Goal: Feedback & Contribution: Leave review/rating

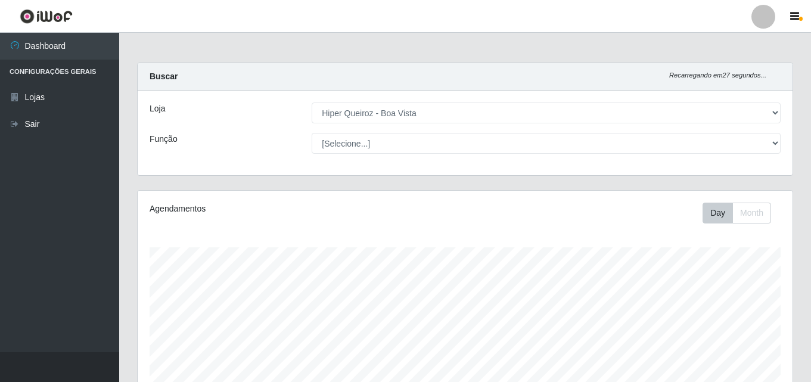
select select "514"
click at [800, 15] on button "button" at bounding box center [797, 16] width 30 height 17
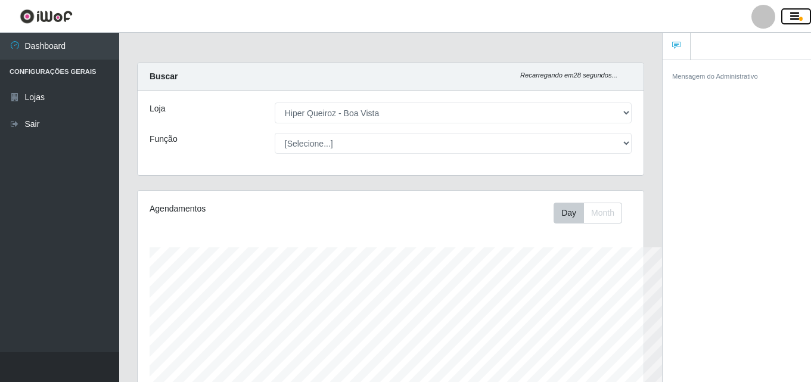
scroll to position [595977, 595718]
click at [494, 18] on header "Perfil Alterar Senha Sair" at bounding box center [405, 16] width 811 height 33
click at [797, 15] on icon "button" at bounding box center [795, 16] width 9 height 11
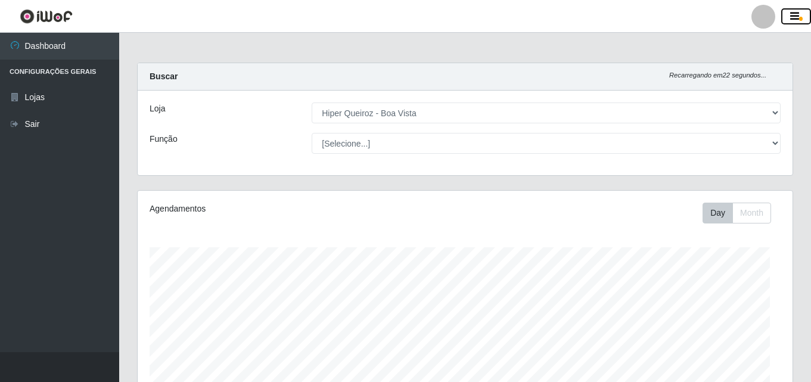
scroll to position [247, 655]
click at [86, 15] on header "Perfil Alterar Senha Sair" at bounding box center [405, 16] width 811 height 33
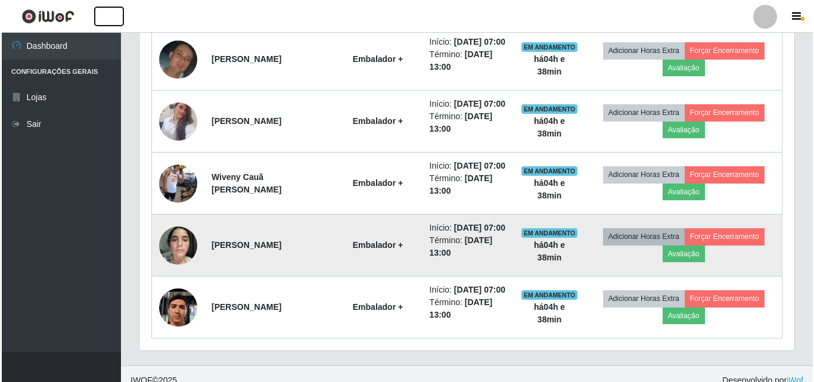
scroll to position [645, 0]
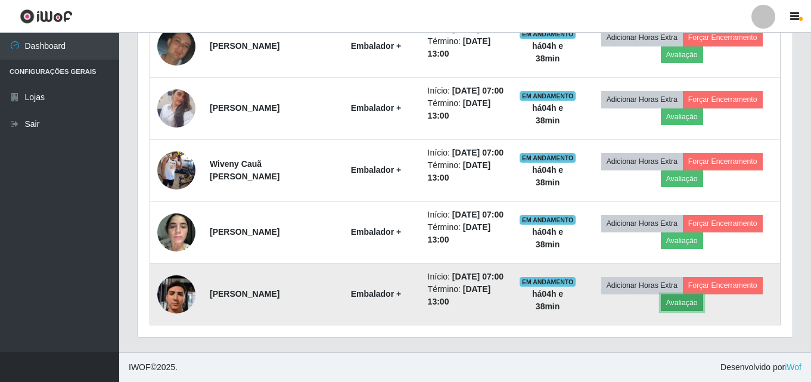
click at [680, 296] on button "Avaliação" at bounding box center [682, 303] width 42 height 17
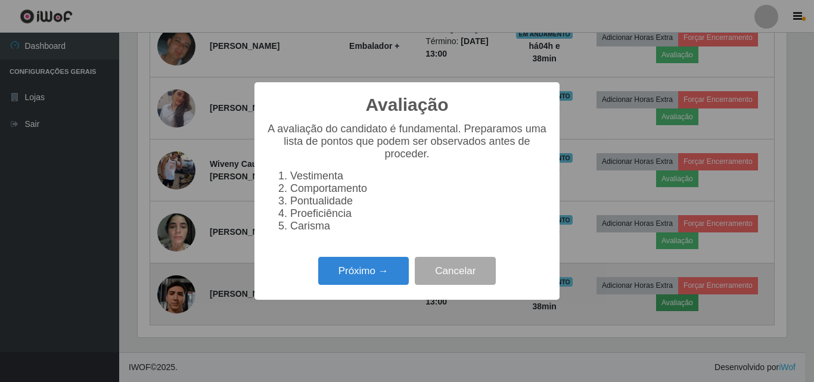
scroll to position [247, 649]
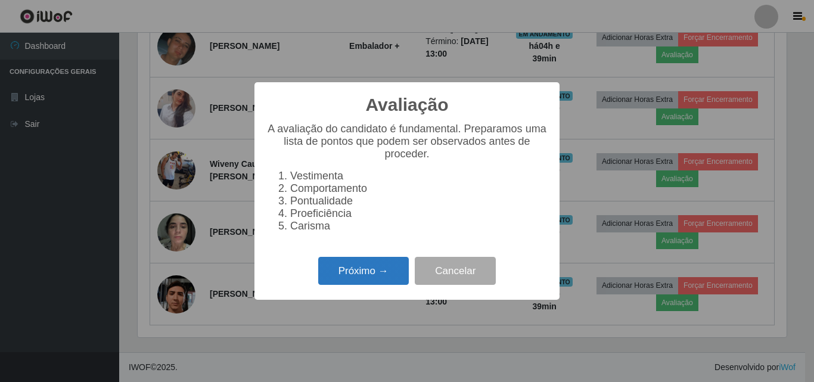
click at [377, 280] on button "Próximo →" at bounding box center [363, 271] width 91 height 28
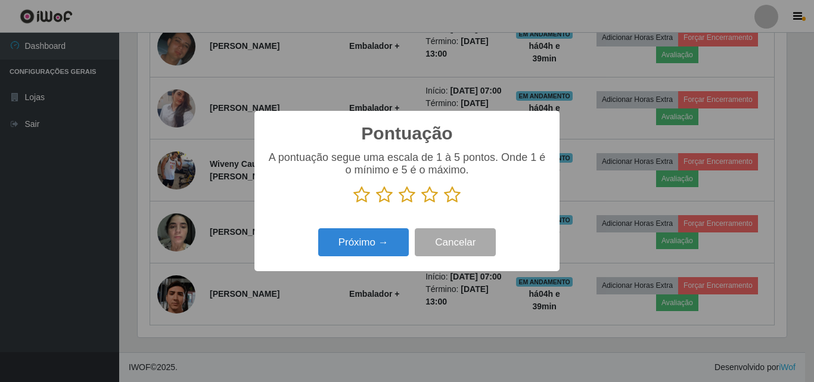
scroll to position [595977, 595575]
click at [454, 201] on icon at bounding box center [452, 195] width 17 height 18
click at [444, 204] on input "radio" at bounding box center [444, 204] width 0 height 0
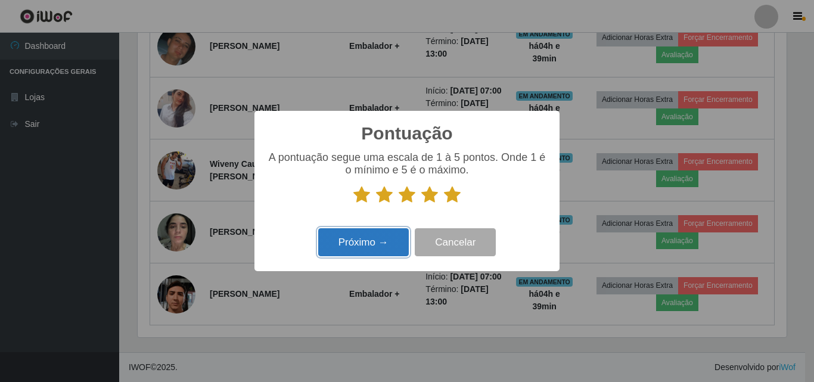
click at [377, 232] on button "Próximo →" at bounding box center [363, 242] width 91 height 28
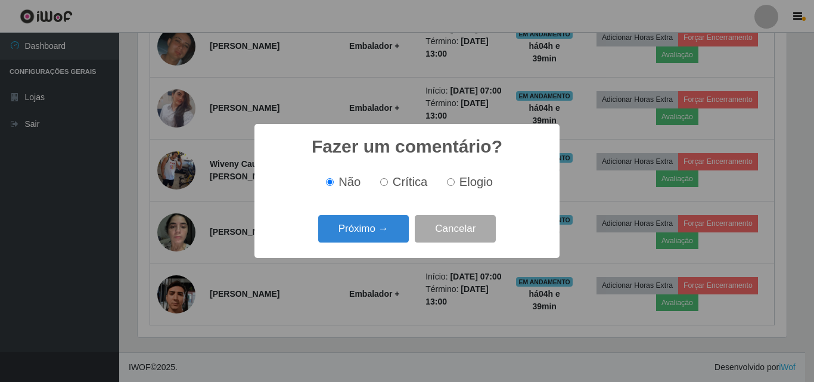
click at [445, 181] on label "Elogio" at bounding box center [467, 182] width 51 height 14
click at [447, 181] on input "Elogio" at bounding box center [451, 182] width 8 height 8
radio input "true"
click at [380, 226] on button "Próximo →" at bounding box center [363, 229] width 91 height 28
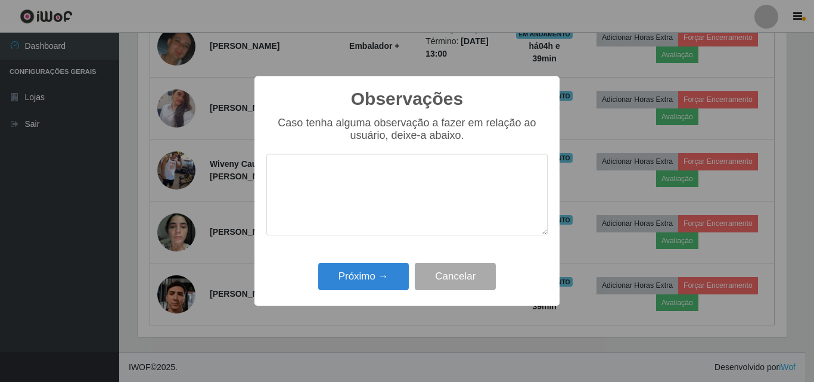
click at [393, 184] on textarea at bounding box center [407, 195] width 281 height 82
type textarea "D"
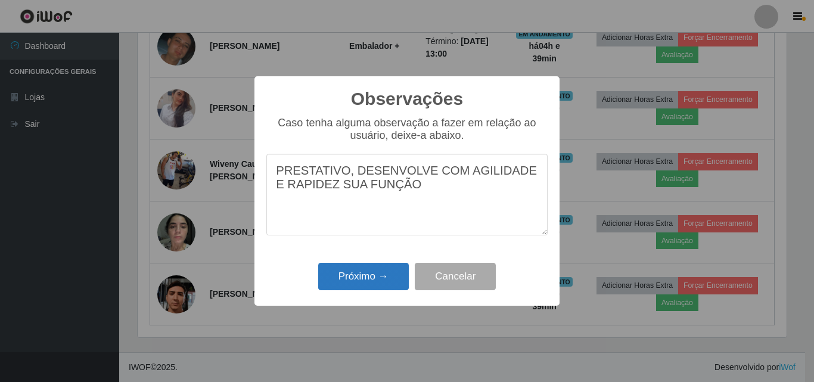
type textarea "PRESTATIVO, DESENVOLVE COM AGILIDADE E RAPIDEZ SUA FUNÇÃO"
click at [356, 280] on button "Próximo →" at bounding box center [363, 277] width 91 height 28
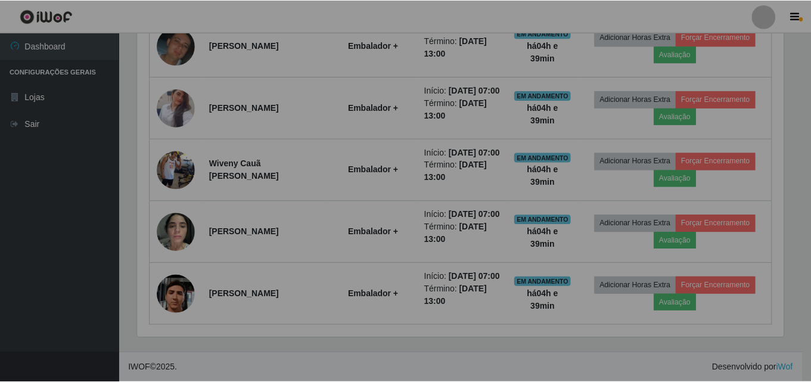
scroll to position [247, 655]
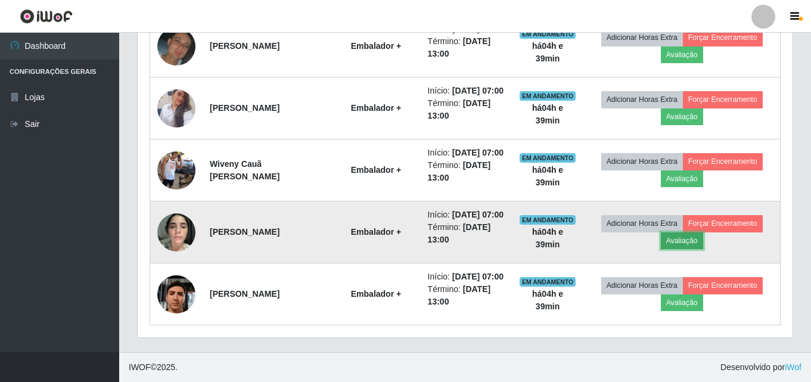
click at [681, 233] on button "Avaliação" at bounding box center [682, 241] width 42 height 17
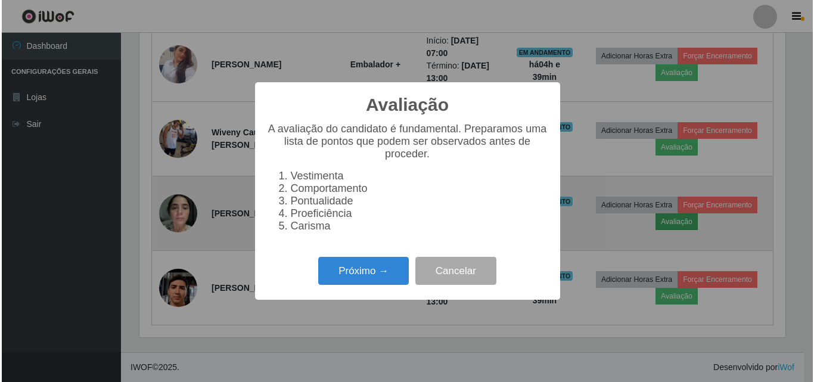
scroll to position [247, 649]
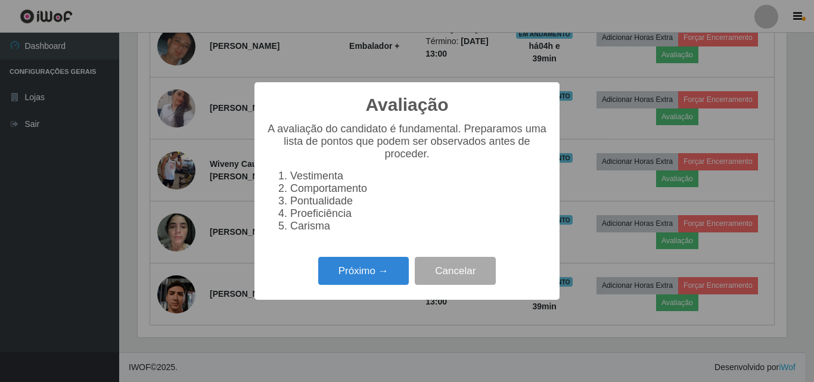
click at [356, 288] on div "Próximo → Cancelar" at bounding box center [407, 271] width 281 height 34
click at [360, 284] on button "Próximo →" at bounding box center [363, 271] width 91 height 28
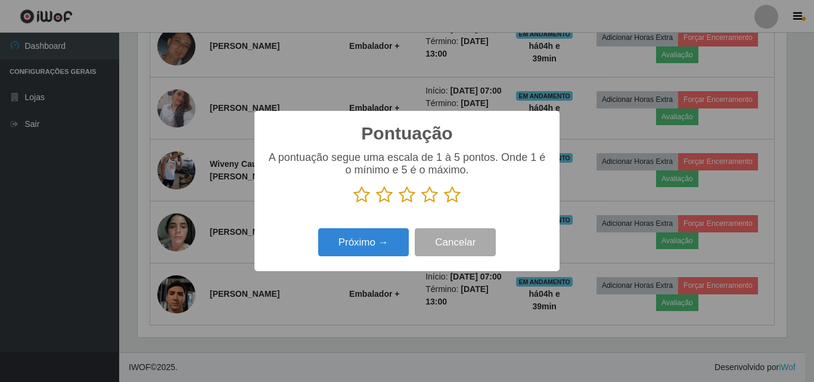
scroll to position [595977, 595575]
click at [454, 197] on icon at bounding box center [452, 195] width 17 height 18
click at [444, 204] on input "radio" at bounding box center [444, 204] width 0 height 0
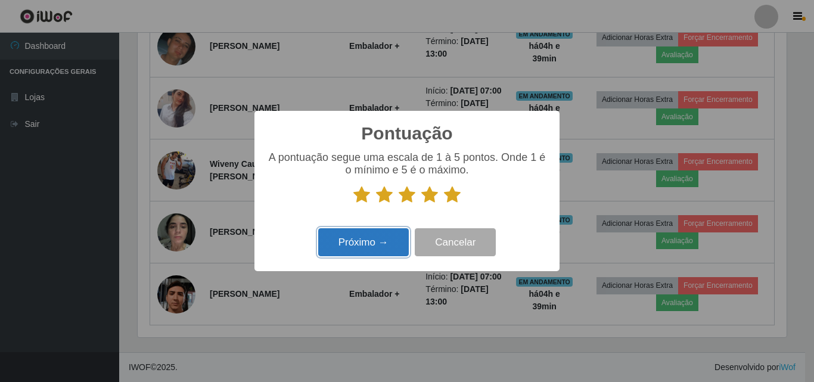
click at [348, 244] on button "Próximo →" at bounding box center [363, 242] width 91 height 28
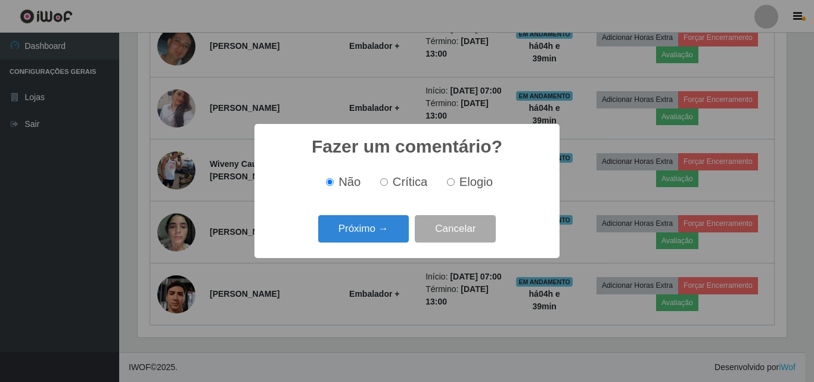
click at [454, 184] on label "Elogio" at bounding box center [467, 182] width 51 height 14
click at [454, 184] on input "Elogio" at bounding box center [451, 182] width 8 height 8
radio input "true"
click at [383, 230] on button "Próximo →" at bounding box center [363, 229] width 91 height 28
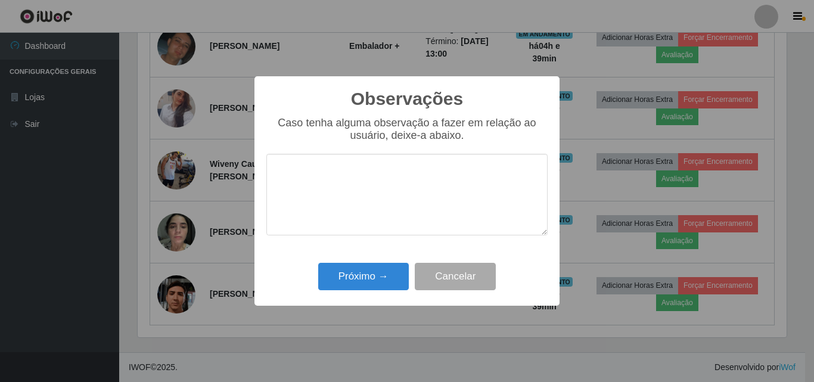
click at [371, 184] on textarea at bounding box center [407, 195] width 281 height 82
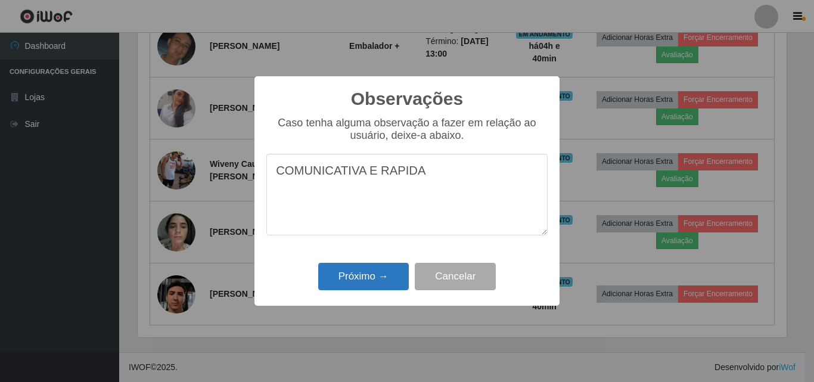
type textarea "COMUNICATIVA E RAPIDA"
click at [399, 274] on button "Próximo →" at bounding box center [363, 277] width 91 height 28
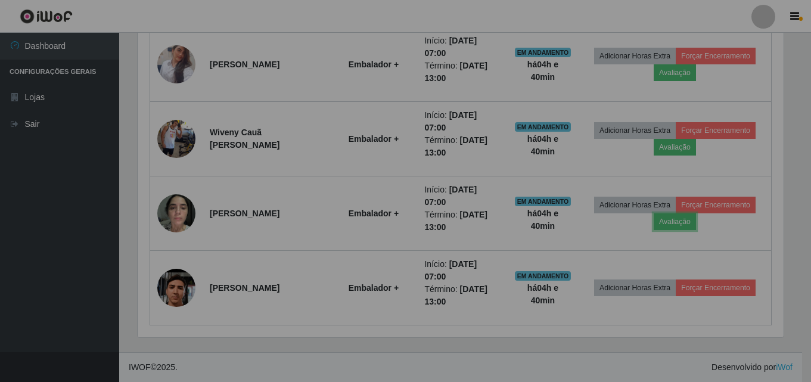
scroll to position [247, 655]
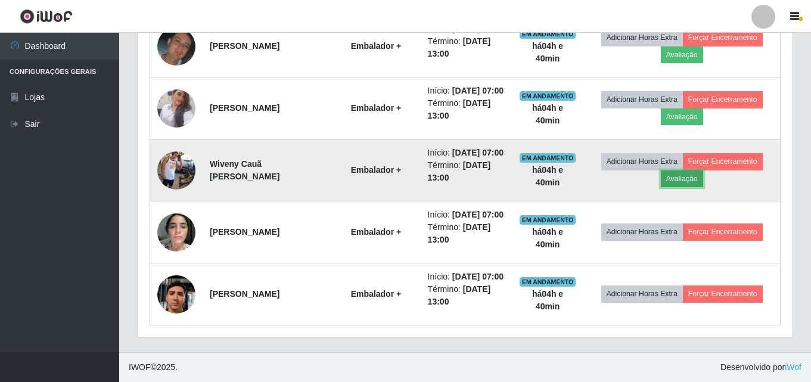
click at [698, 171] on button "Avaliação" at bounding box center [682, 179] width 42 height 17
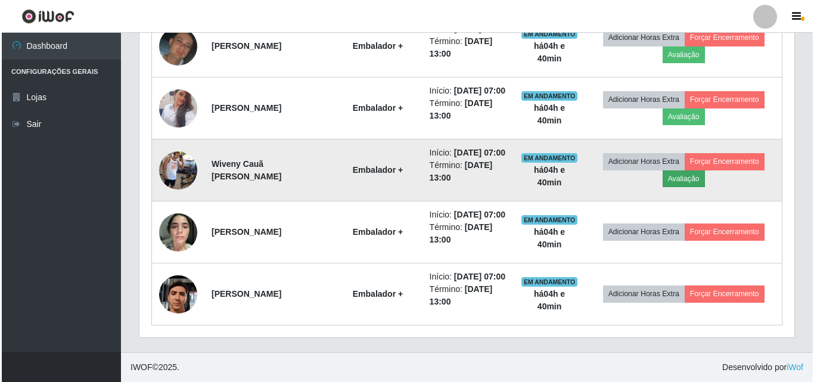
scroll to position [247, 649]
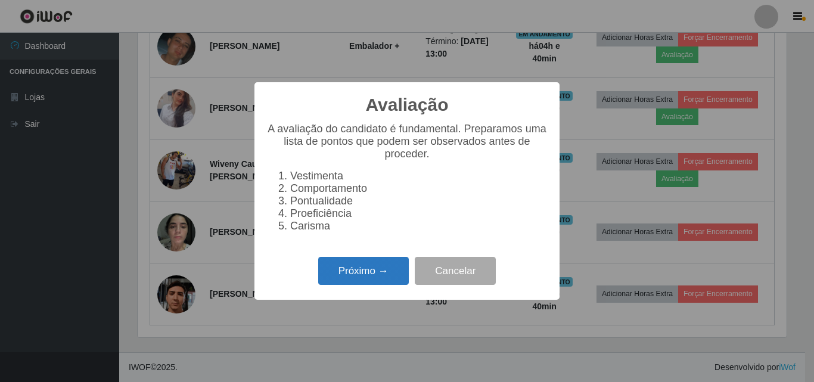
click at [380, 283] on button "Próximo →" at bounding box center [363, 271] width 91 height 28
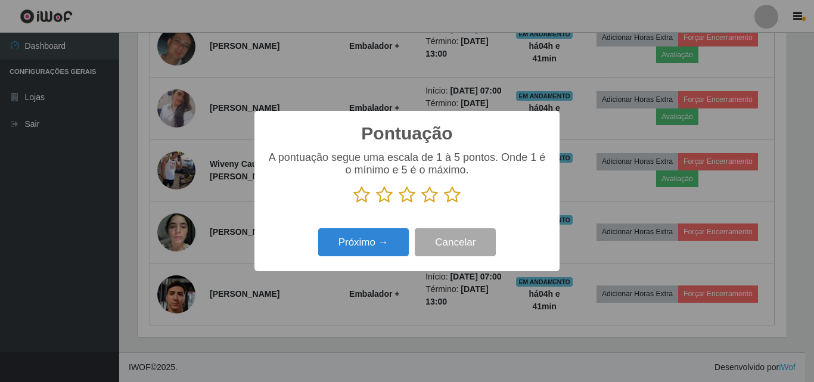
scroll to position [595977, 595575]
click at [450, 194] on icon at bounding box center [452, 195] width 17 height 18
click at [444, 204] on input "radio" at bounding box center [444, 204] width 0 height 0
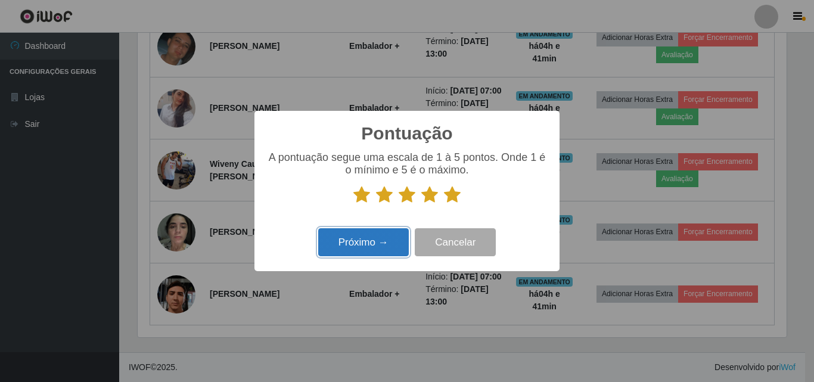
click at [369, 240] on button "Próximo →" at bounding box center [363, 242] width 91 height 28
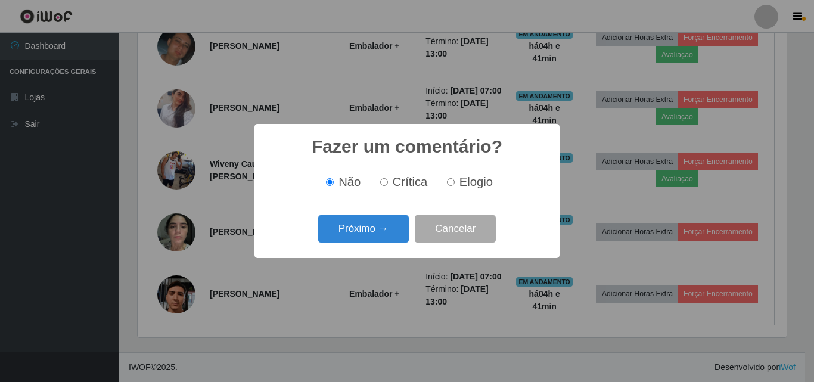
click at [450, 180] on input "Elogio" at bounding box center [451, 182] width 8 height 8
radio input "true"
click at [367, 237] on button "Próximo →" at bounding box center [363, 229] width 91 height 28
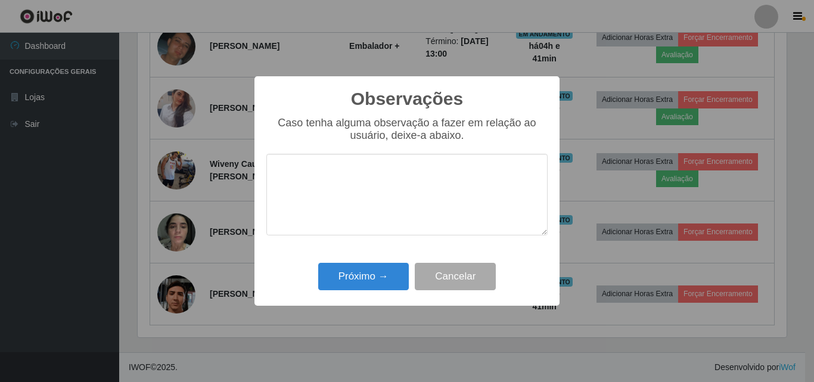
click at [373, 194] on textarea at bounding box center [407, 195] width 281 height 82
click at [365, 170] on textarea "DESENVOLVE BE A FUNÇÃO" at bounding box center [407, 195] width 281 height 82
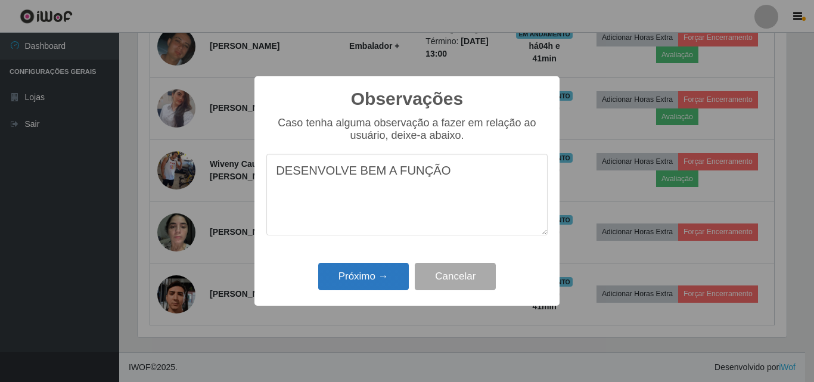
type textarea "DESENVOLVE BEM A FUNÇÃO"
click at [371, 289] on button "Próximo →" at bounding box center [363, 277] width 91 height 28
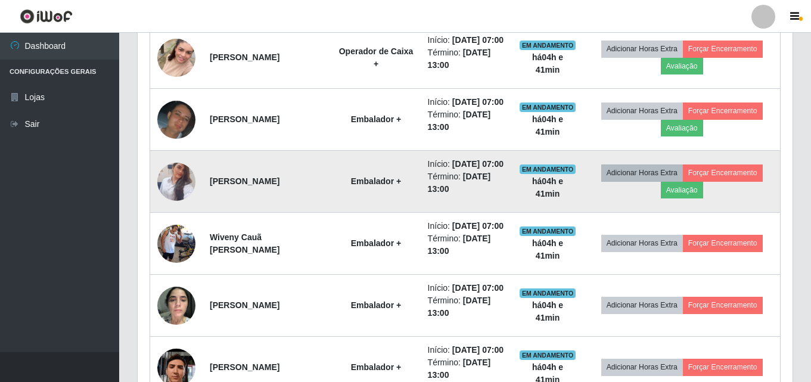
scroll to position [525, 0]
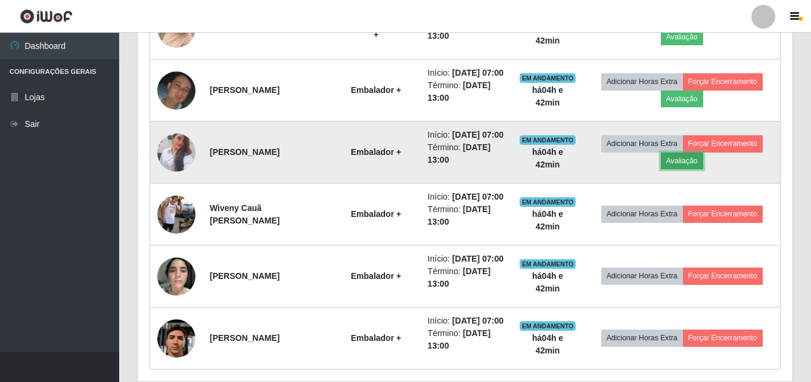
click at [685, 169] on button "Avaliação" at bounding box center [682, 161] width 42 height 17
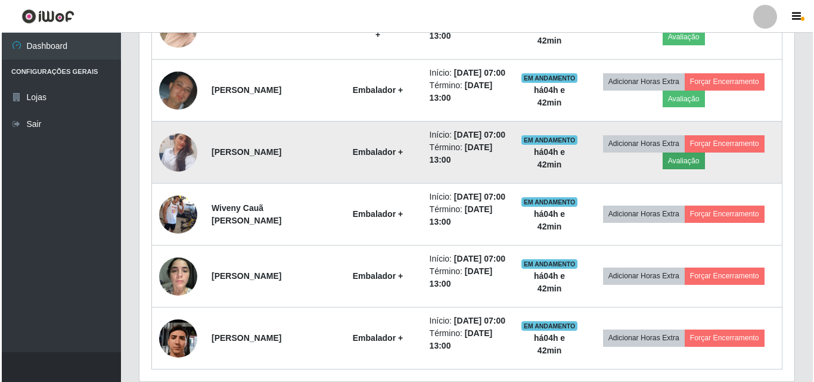
scroll to position [247, 649]
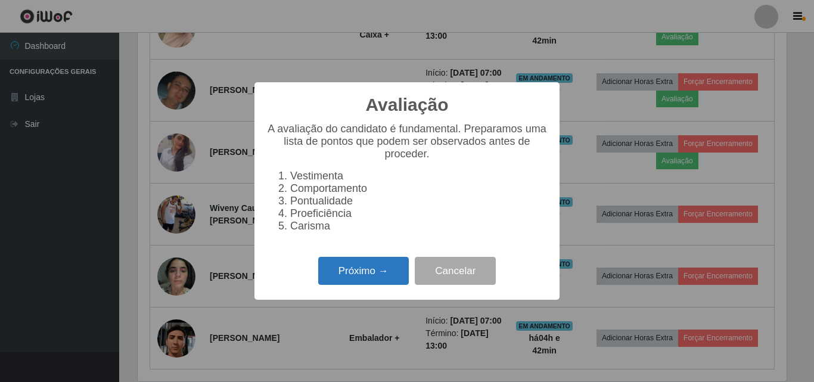
click at [373, 285] on button "Próximo →" at bounding box center [363, 271] width 91 height 28
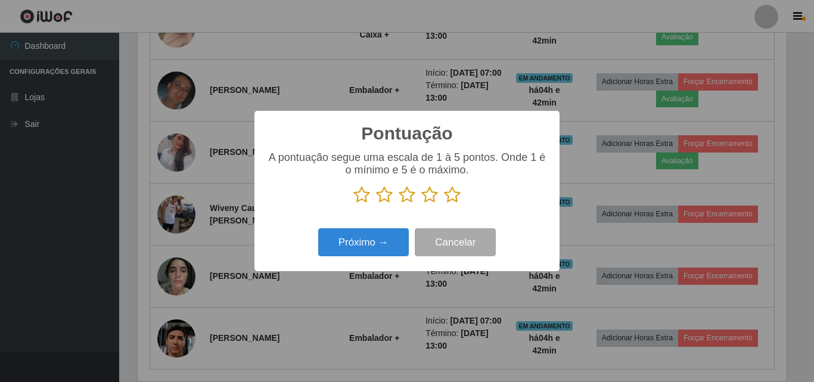
scroll to position [595977, 595575]
click at [456, 198] on icon at bounding box center [452, 195] width 17 height 18
click at [444, 204] on input "radio" at bounding box center [444, 204] width 0 height 0
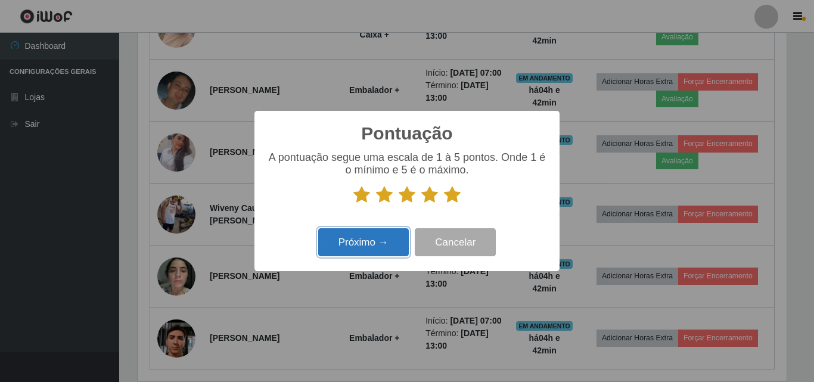
click at [355, 241] on button "Próximo →" at bounding box center [363, 242] width 91 height 28
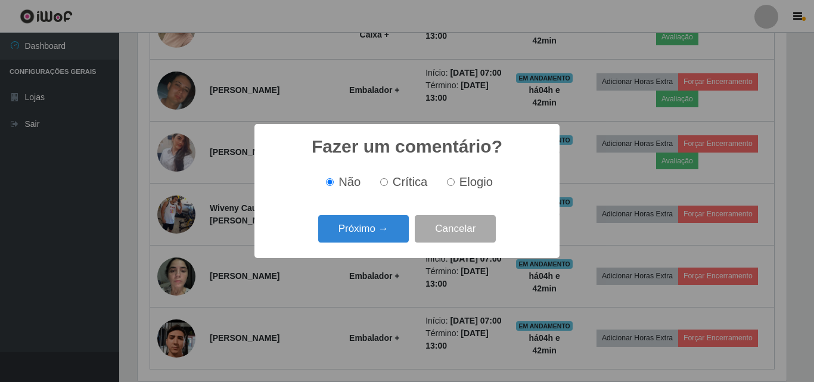
click at [452, 183] on input "Elogio" at bounding box center [451, 182] width 8 height 8
radio input "true"
click at [374, 228] on button "Próximo →" at bounding box center [363, 229] width 91 height 28
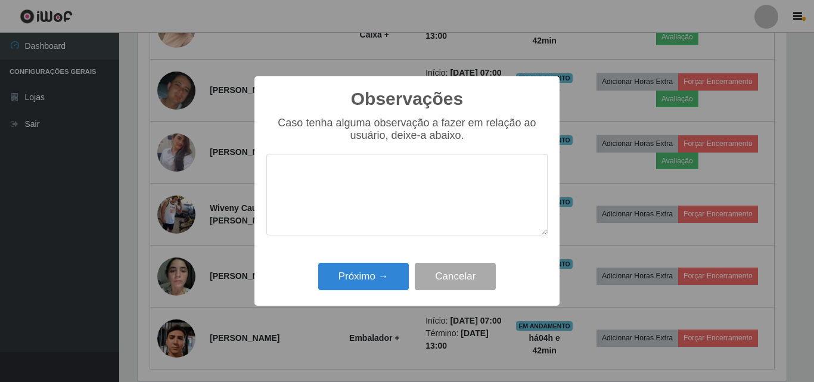
click at [404, 179] on textarea at bounding box center [407, 195] width 281 height 82
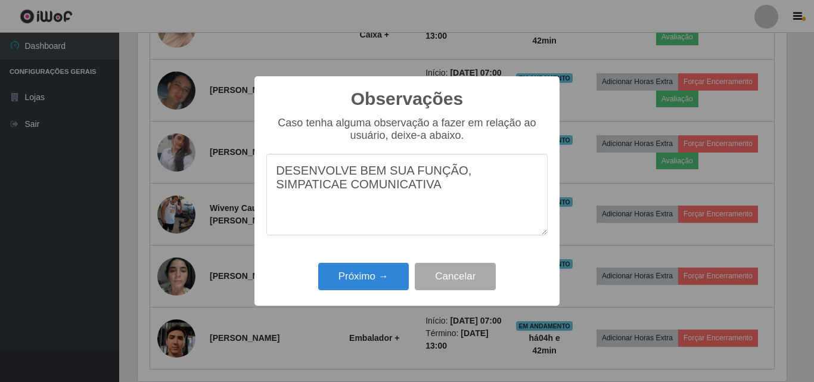
click at [516, 176] on textarea "DESENVOLVE BEM SUA FUNÇÃO, SIMPATICAE COMUNICATIVA" at bounding box center [407, 195] width 281 height 82
click at [377, 193] on textarea "DESENVOLVE BEM SUA FUNÇÃO, SIMPATICA E COMUNICATIVA" at bounding box center [407, 195] width 281 height 82
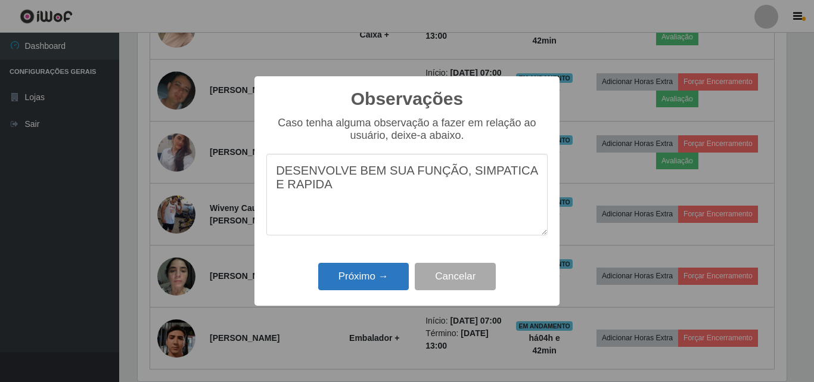
type textarea "DESENVOLVE BEM SUA FUNÇÃO, SIMPATICA E RAPIDA"
click at [363, 274] on button "Próximo →" at bounding box center [363, 277] width 91 height 28
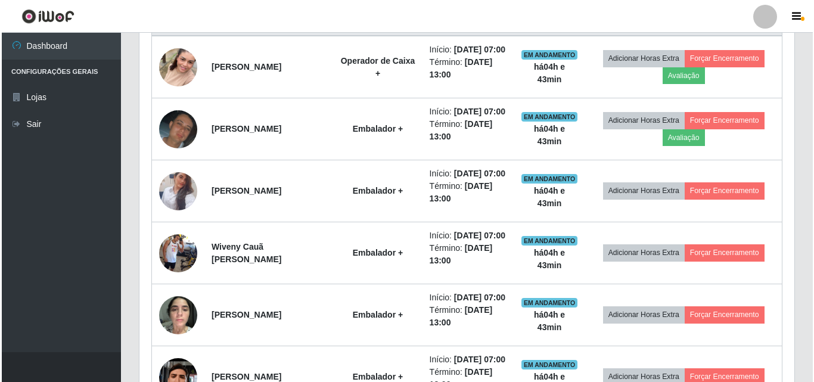
scroll to position [466, 0]
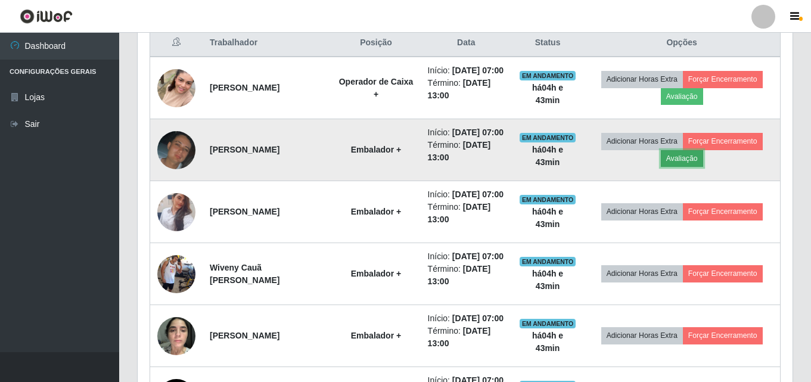
click at [686, 167] on button "Avaliação" at bounding box center [682, 158] width 42 height 17
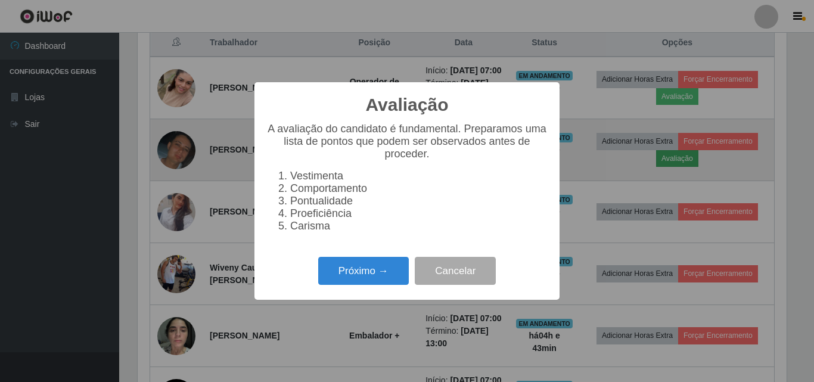
scroll to position [247, 649]
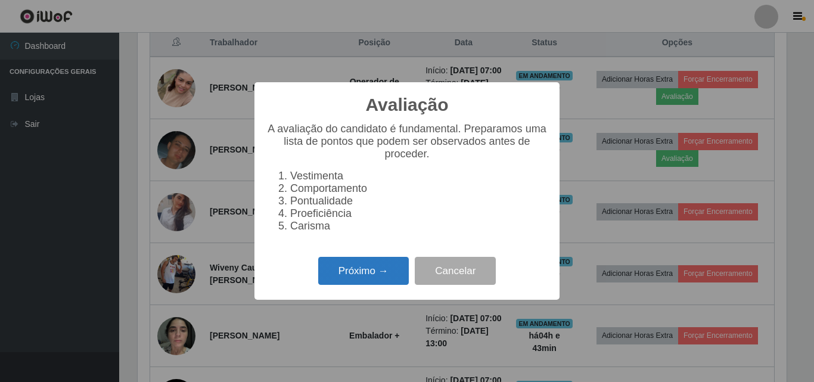
click at [344, 283] on button "Próximo →" at bounding box center [363, 271] width 91 height 28
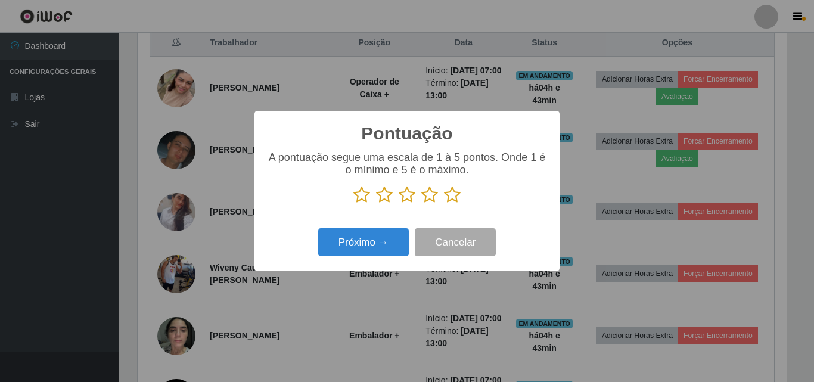
scroll to position [595977, 595575]
click at [450, 197] on icon at bounding box center [452, 195] width 17 height 18
click at [444, 204] on input "radio" at bounding box center [444, 204] width 0 height 0
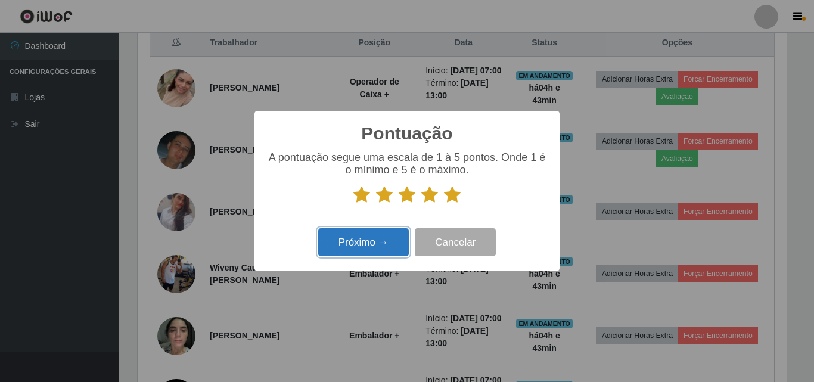
click at [364, 239] on button "Próximo →" at bounding box center [363, 242] width 91 height 28
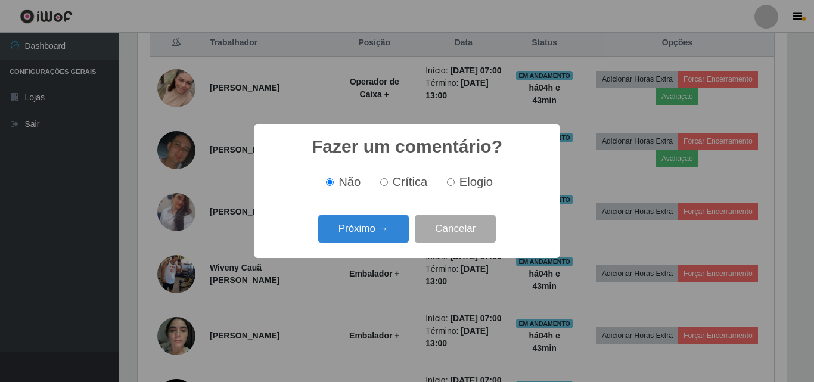
click at [451, 186] on input "Elogio" at bounding box center [451, 182] width 8 height 8
radio input "true"
click at [342, 238] on button "Próximo →" at bounding box center [363, 229] width 91 height 28
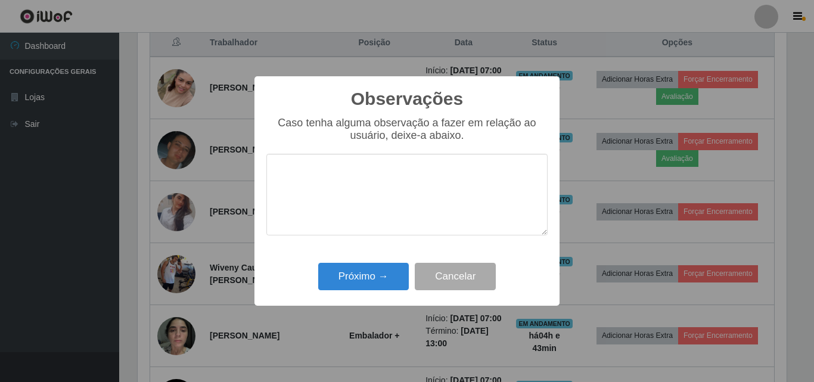
click at [313, 179] on textarea at bounding box center [407, 195] width 281 height 82
type textarea "PROATIVO, E AGIL"
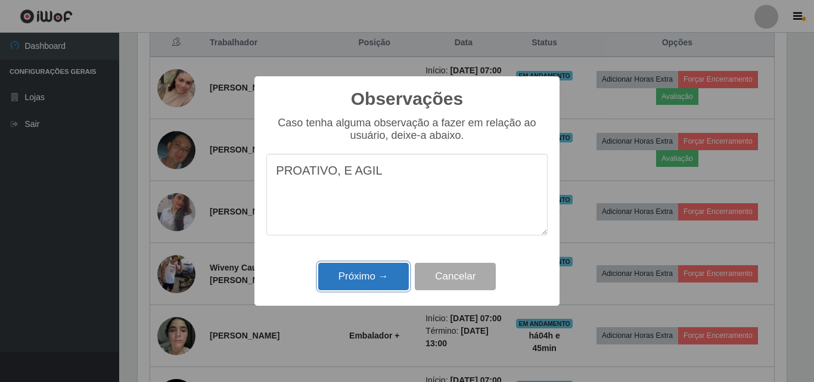
click at [385, 267] on button "Próximo →" at bounding box center [363, 277] width 91 height 28
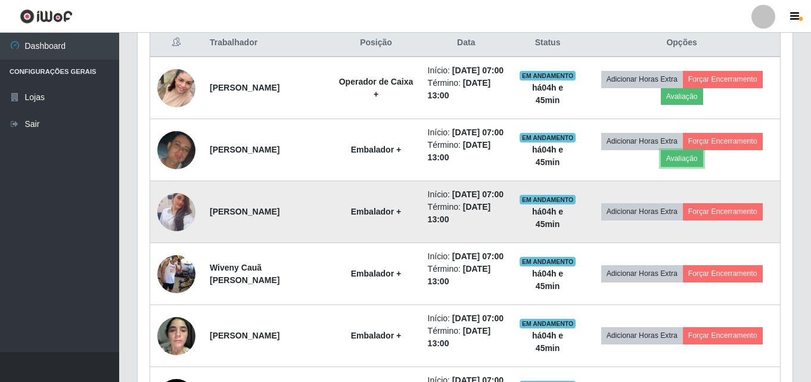
scroll to position [247, 655]
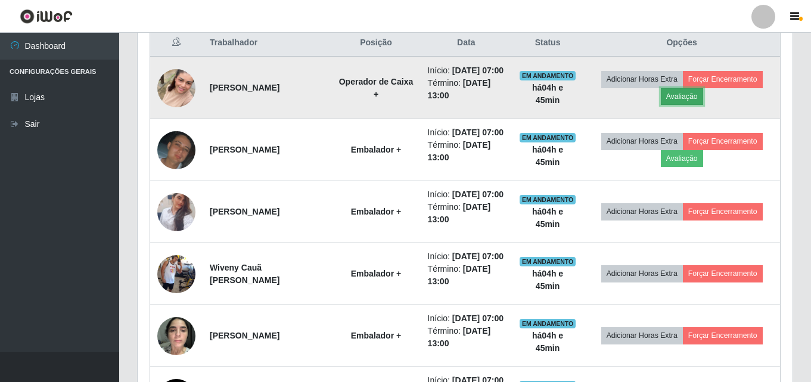
click at [688, 104] on button "Avaliação" at bounding box center [682, 96] width 42 height 17
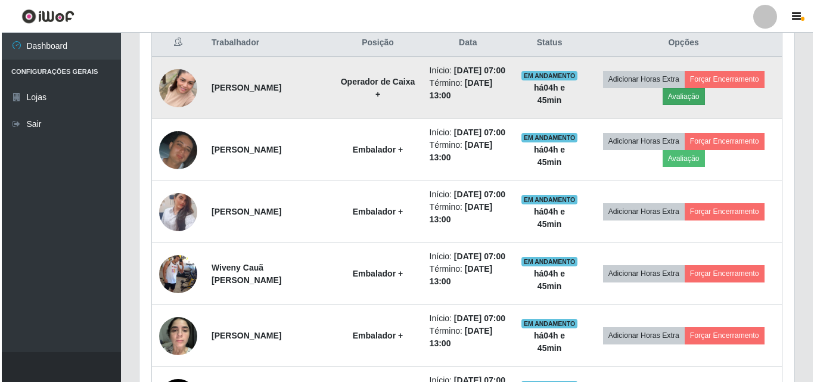
scroll to position [247, 649]
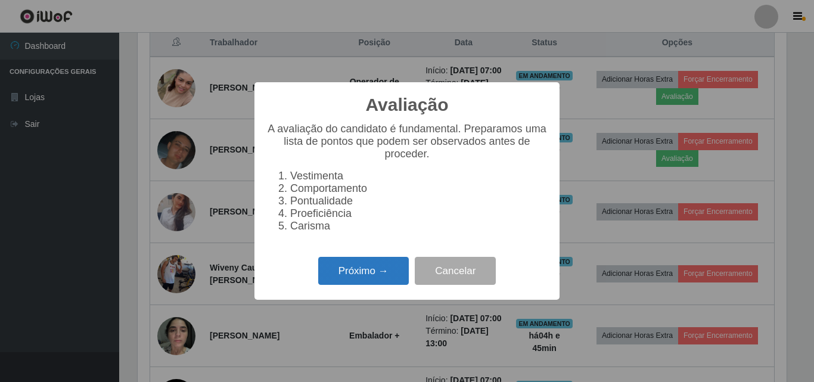
click at [389, 274] on button "Próximo →" at bounding box center [363, 271] width 91 height 28
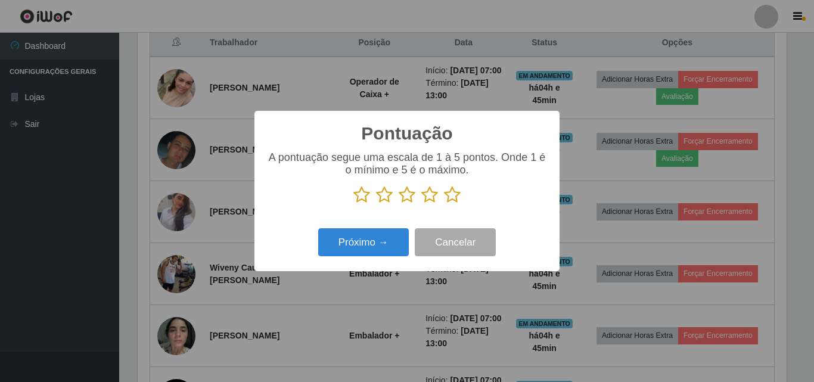
scroll to position [595977, 595575]
click at [448, 196] on icon at bounding box center [452, 195] width 17 height 18
click at [444, 204] on input "radio" at bounding box center [444, 204] width 0 height 0
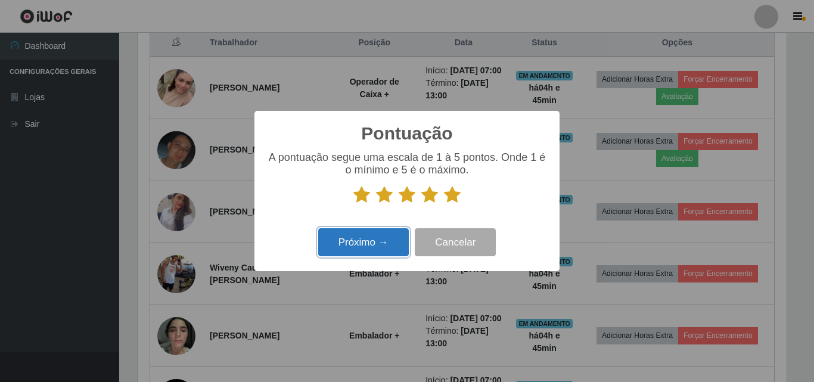
click at [367, 243] on button "Próximo →" at bounding box center [363, 242] width 91 height 28
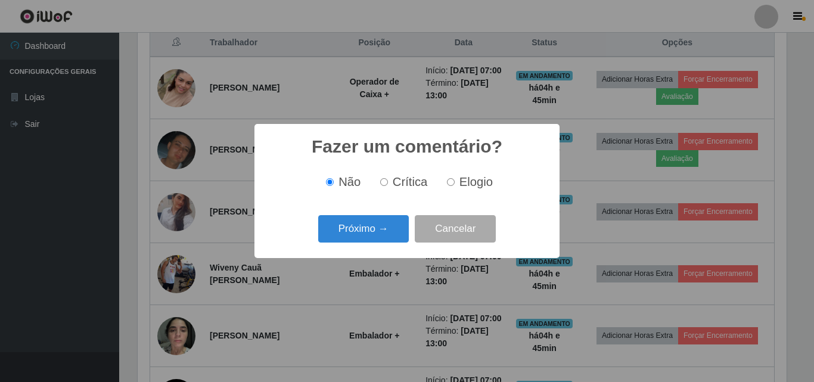
click at [454, 188] on label "Elogio" at bounding box center [467, 182] width 51 height 14
click at [454, 186] on input "Elogio" at bounding box center [451, 182] width 8 height 8
radio input "true"
click at [380, 228] on button "Próximo →" at bounding box center [363, 229] width 91 height 28
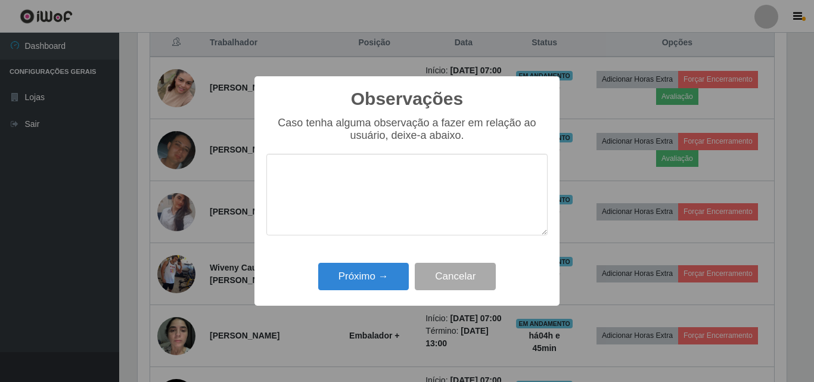
click at [382, 186] on textarea at bounding box center [407, 195] width 281 height 82
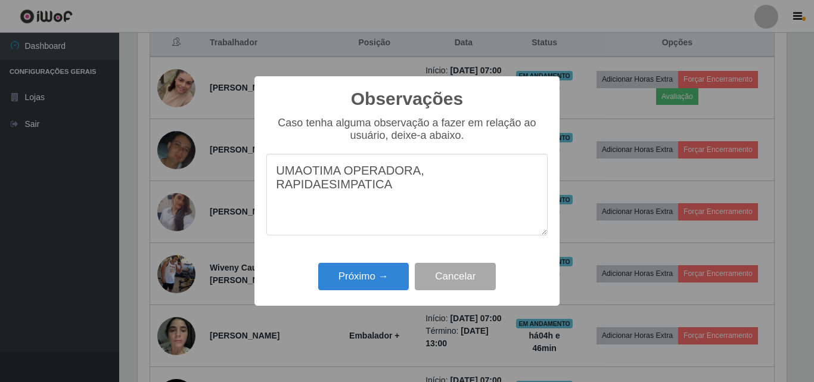
click at [455, 179] on textarea "UMAOTIMA OPERADORA, RAPIDAESIMPATICA" at bounding box center [407, 195] width 281 height 82
click at [459, 176] on textarea "UMAOTIMA OPERADORA, RAPIDAESIMPATICA" at bounding box center [407, 195] width 281 height 82
click at [469, 175] on textarea "UMAOTIMA OPERADORA, RAPIDA ESIMPATICA" at bounding box center [407, 195] width 281 height 82
click at [302, 176] on textarea "UMAOTIMA OPERADORA, RAPIDA E SIMPATICA" at bounding box center [407, 195] width 281 height 82
type textarea "UMA OTIMA OPERADORA, RAPIDA E SIMPATICA"
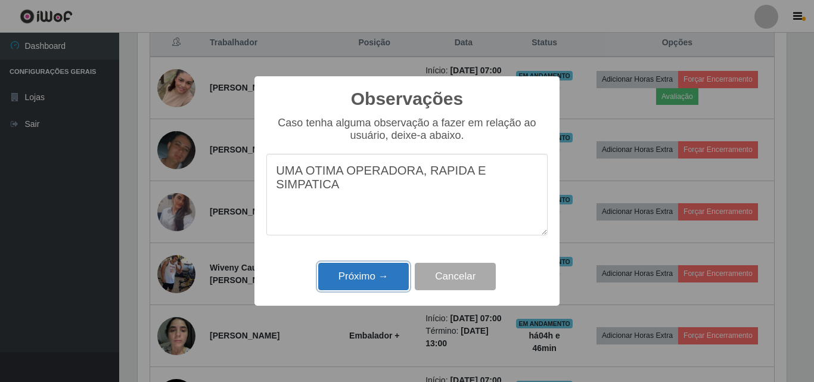
click at [382, 272] on button "Próximo →" at bounding box center [363, 277] width 91 height 28
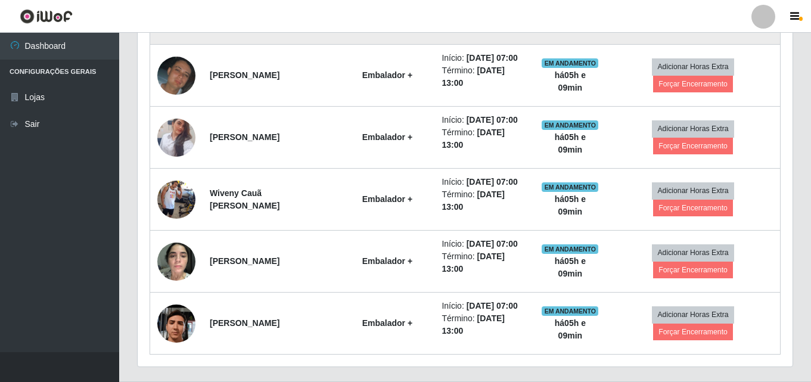
scroll to position [569, 0]
